Goal: Information Seeking & Learning: Learn about a topic

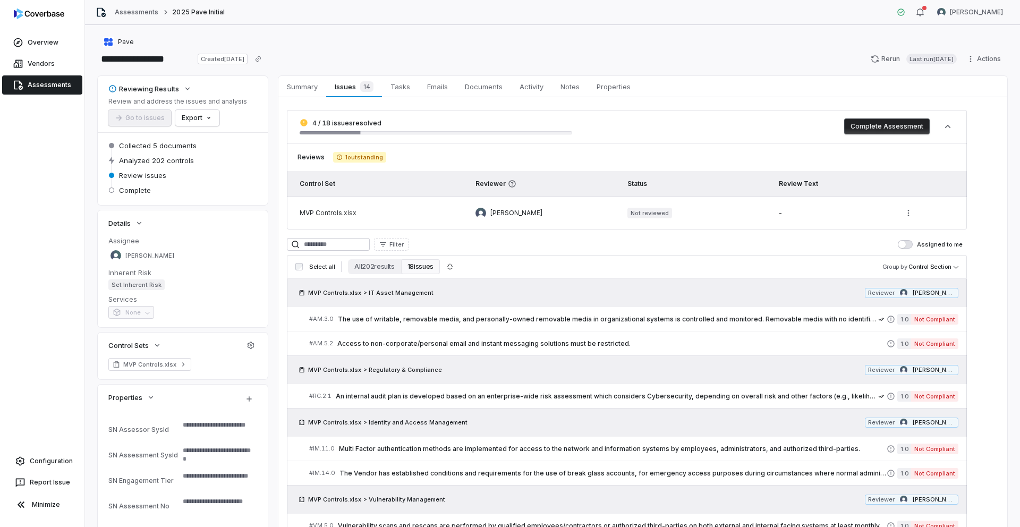
scroll to position [149, 0]
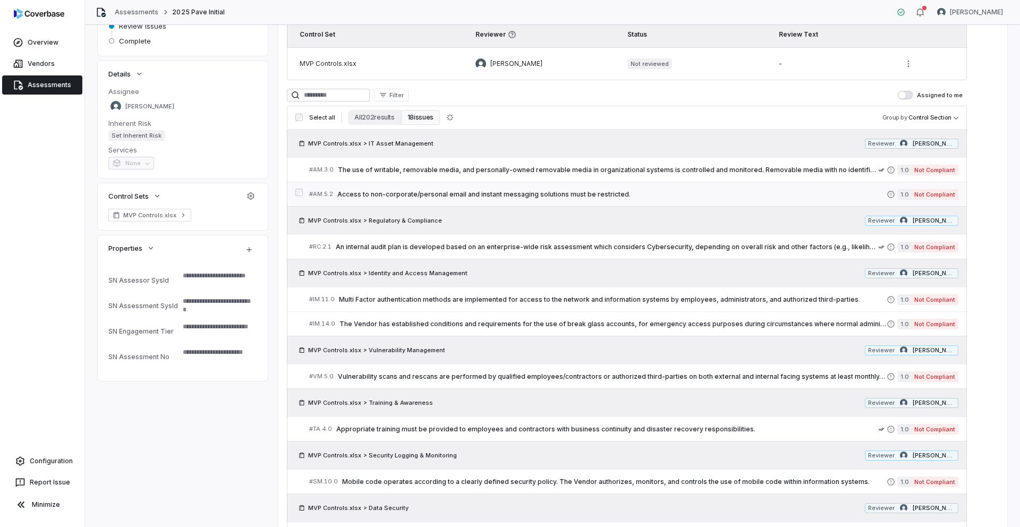
click at [555, 193] on span "Access to non-corporate/personal email and instant messaging solutions must be …" at bounding box center [611, 194] width 549 height 9
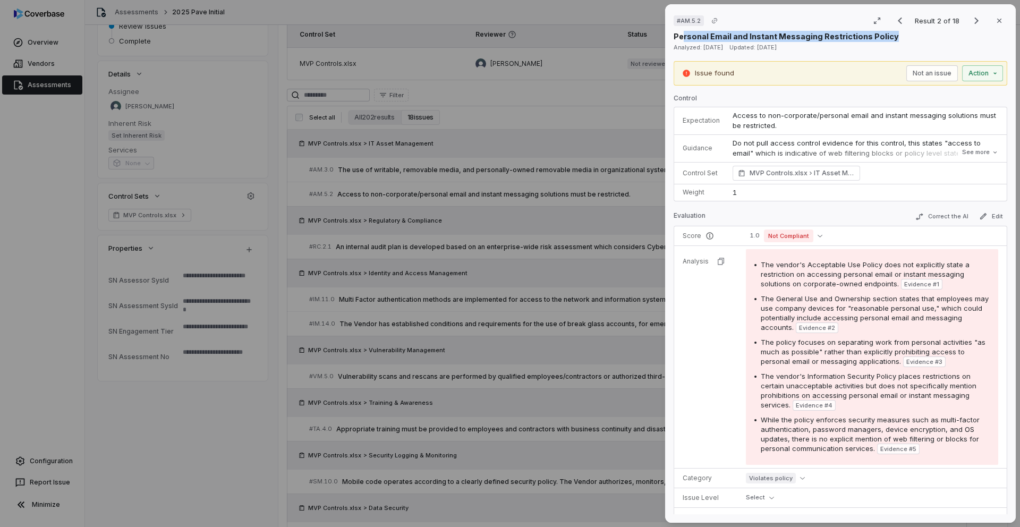
drag, startPoint x: 889, startPoint y: 37, endPoint x: 682, endPoint y: 36, distance: 207.7
click at [682, 36] on div "Personal Email and Instant Messaging Restrictions Policy" at bounding box center [841, 36] width 334 height 11
click at [769, 129] on td "Access to non-corporate/personal email and instant messaging solutions must be …" at bounding box center [866, 121] width 281 height 28
drag, startPoint x: 888, startPoint y: 38, endPoint x: 674, endPoint y: 37, distance: 213.6
click at [674, 37] on div "Personal Email and Instant Messaging Restrictions Policy" at bounding box center [841, 36] width 334 height 11
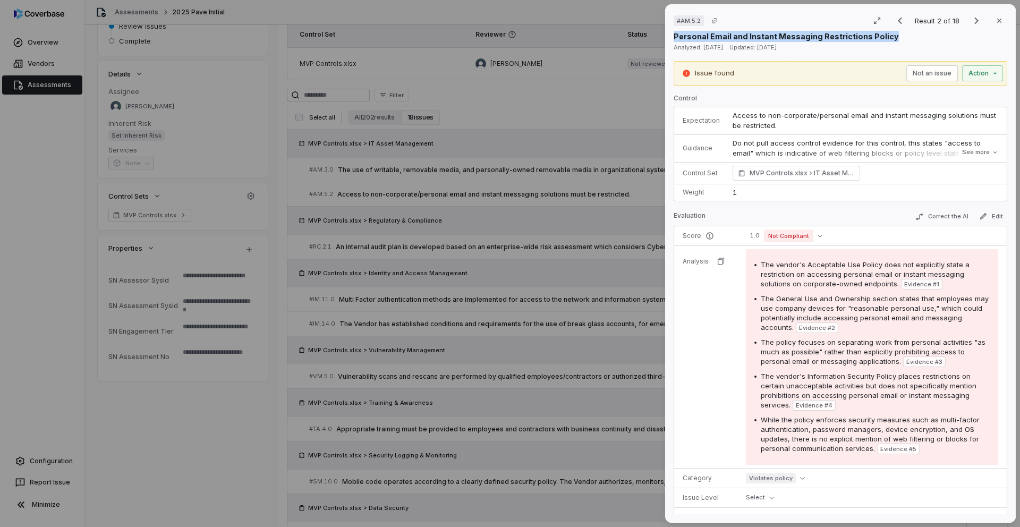
copy p "Personal Email and Instant Messaging Restrictions Policy"
click at [992, 151] on icon at bounding box center [995, 152] width 6 height 6
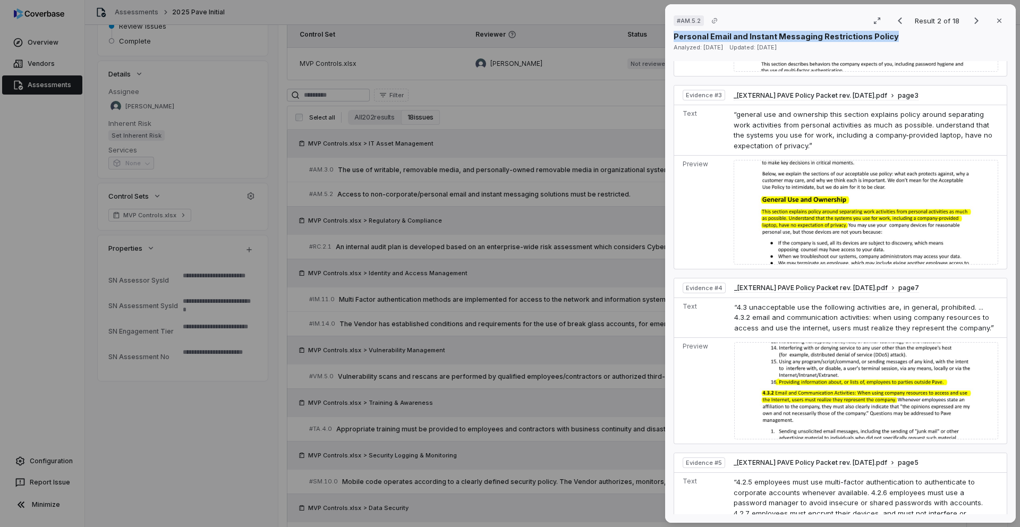
scroll to position [1137, 0]
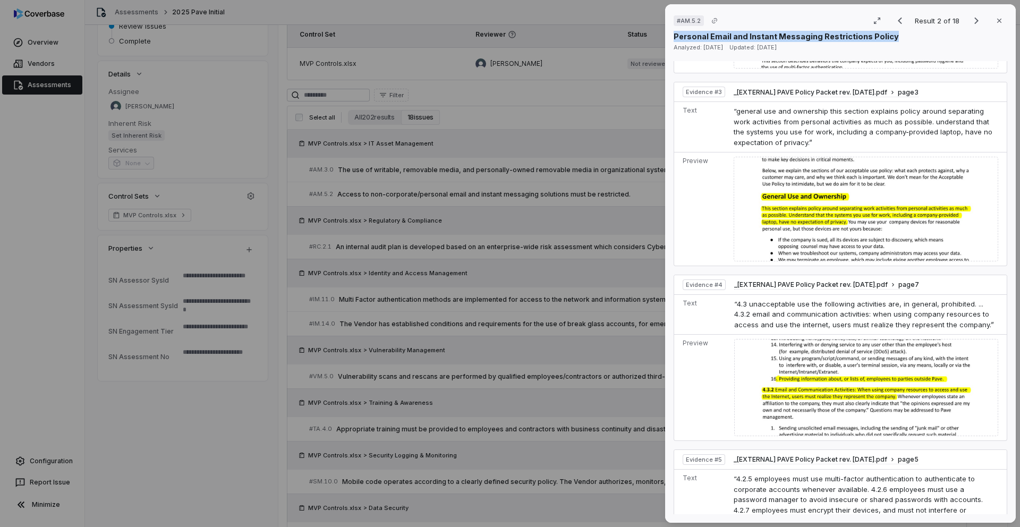
click at [896, 190] on img at bounding box center [866, 209] width 265 height 104
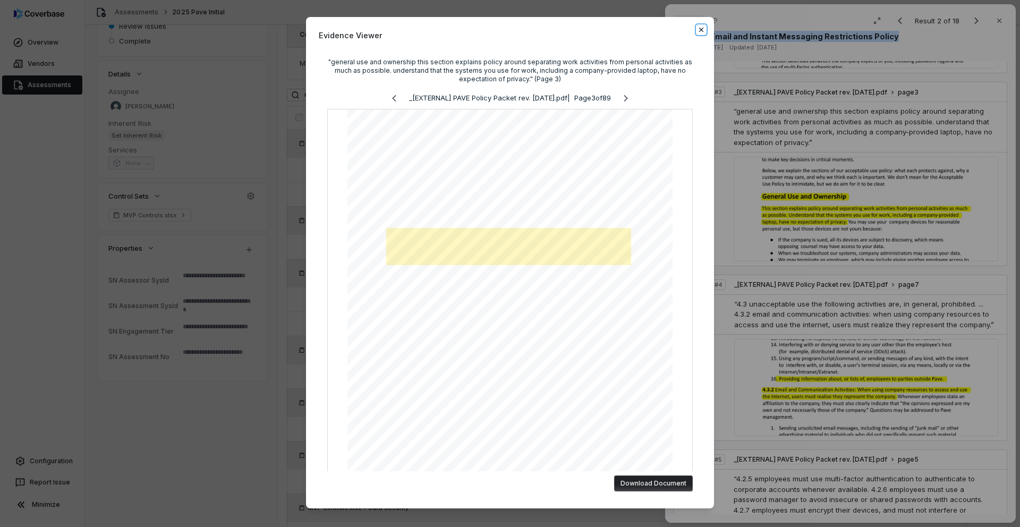
click at [701, 32] on icon "button" at bounding box center [701, 30] width 9 height 9
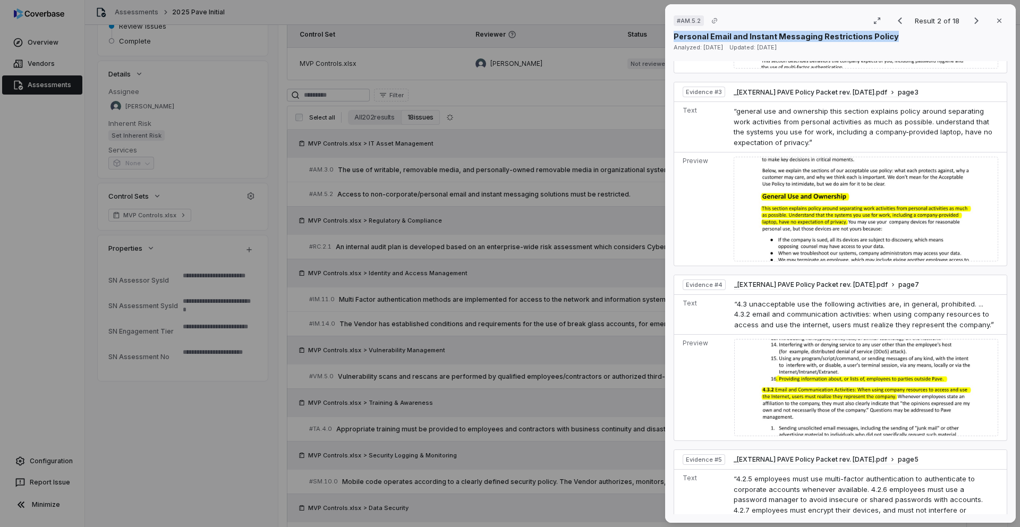
copy p "Personal Email and Instant Messaging Restrictions Policy"
type textarea "*"
